Goal: Register for event/course

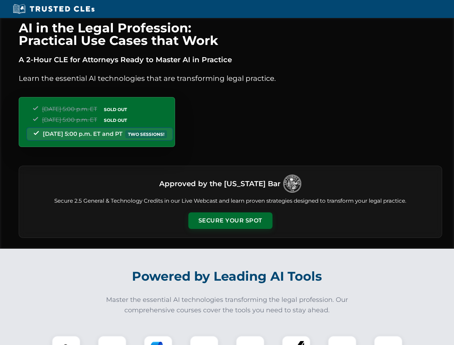
click at [230, 221] on button "Secure Your Spot" at bounding box center [230, 220] width 84 height 17
click at [66, 340] on img at bounding box center [66, 350] width 21 height 21
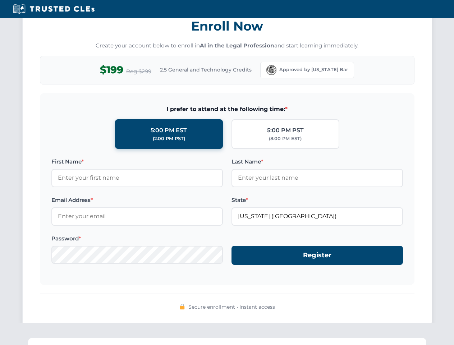
scroll to position [705, 0]
